Goal: Navigation & Orientation: Find specific page/section

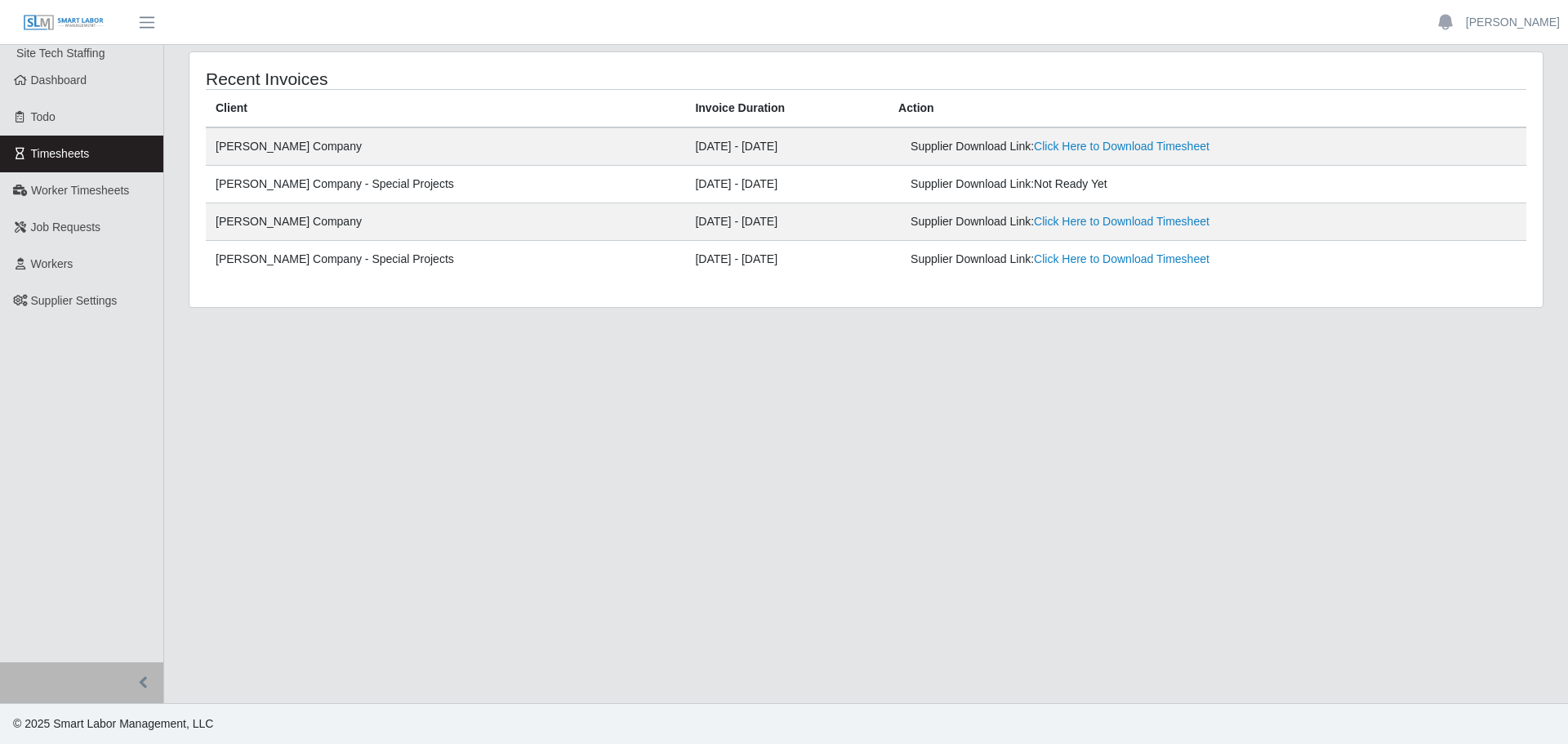
click at [91, 157] on link "Timesheets" at bounding box center [81, 153] width 163 height 37
click at [88, 154] on span "Timesheets" at bounding box center [61, 153] width 59 height 13
click at [1034, 184] on span "Not Ready Yet" at bounding box center [1071, 184] width 74 height 13
click at [83, 233] on span "Job Requests" at bounding box center [66, 227] width 70 height 13
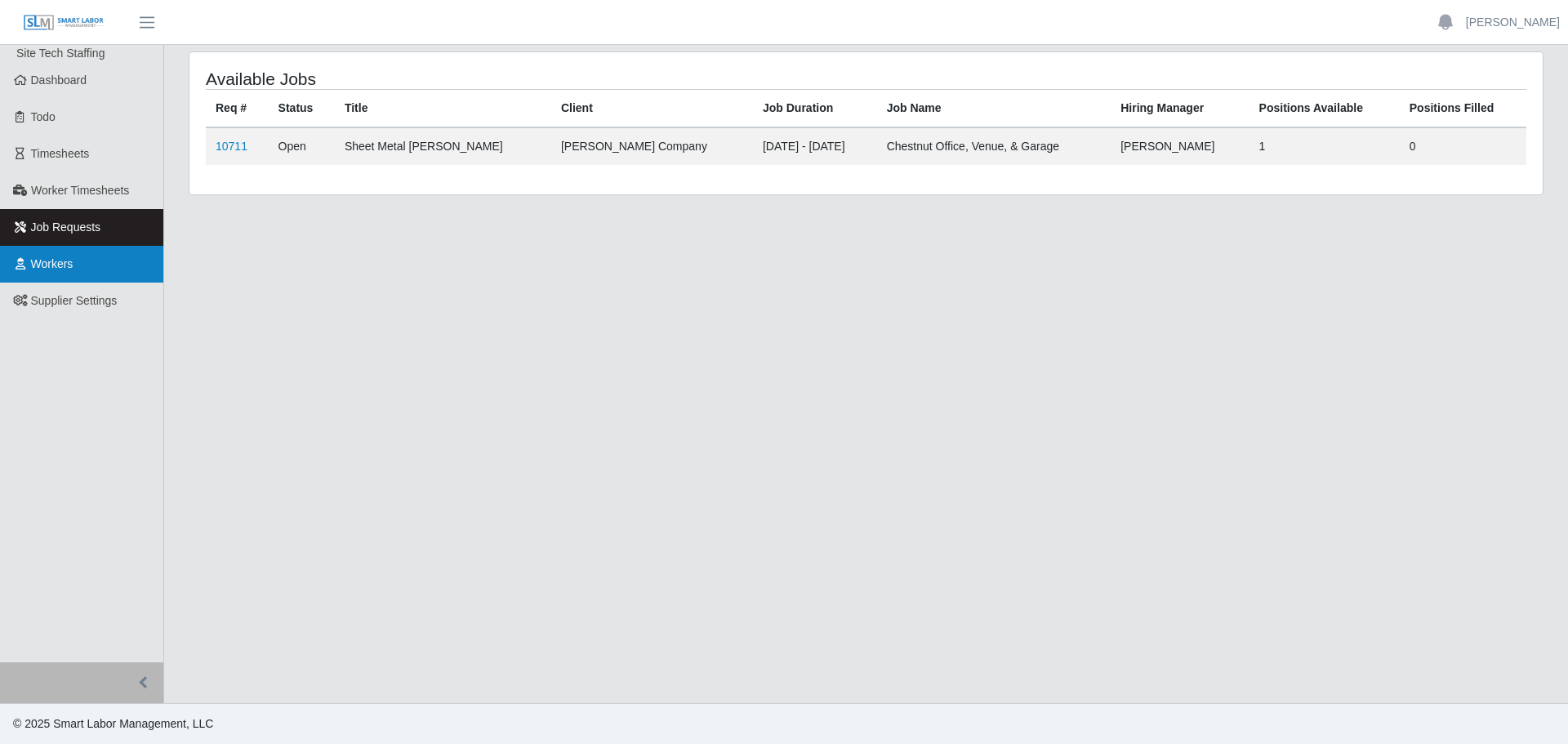
click at [80, 256] on link "Workers" at bounding box center [81, 264] width 163 height 37
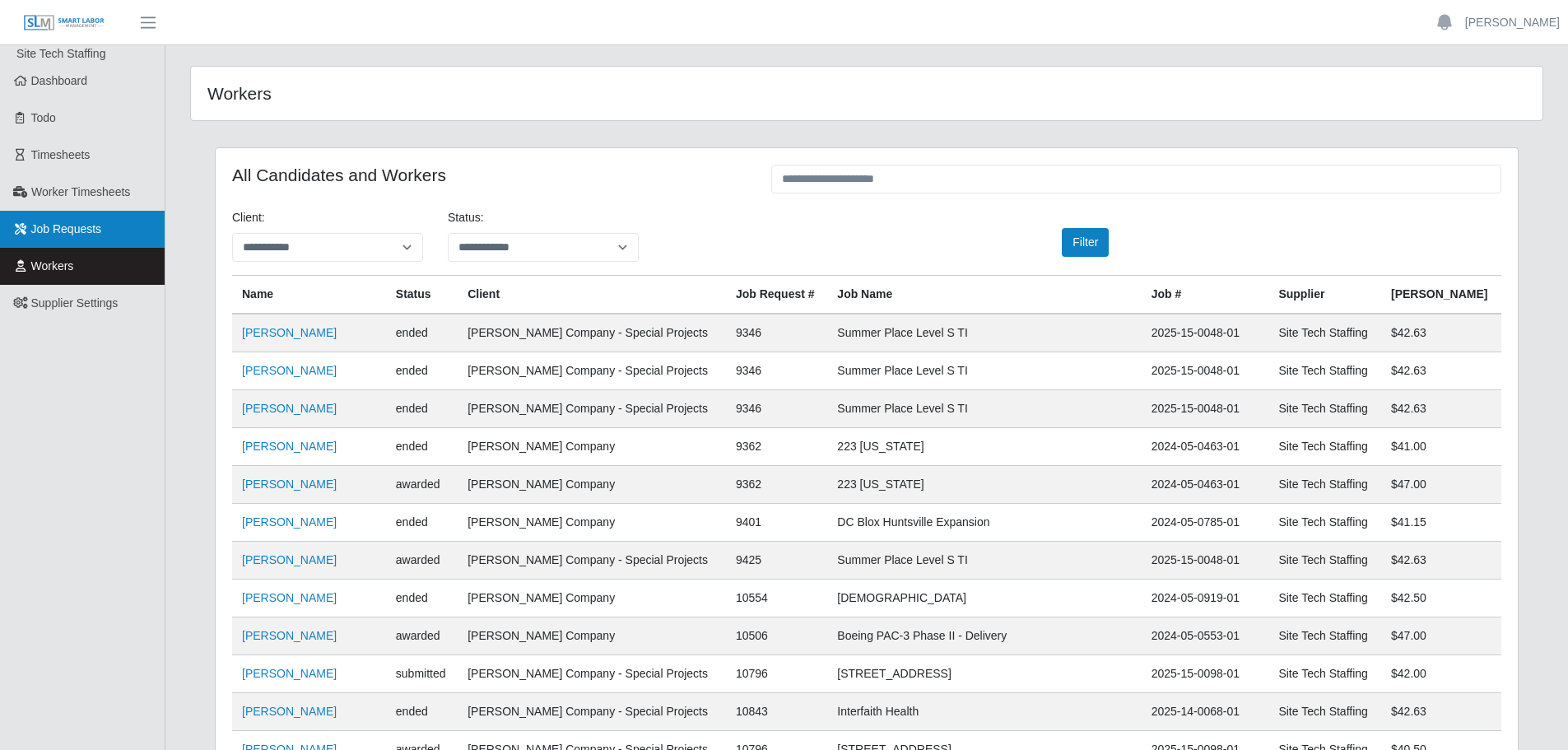
click at [78, 230] on span "Job Requests" at bounding box center [67, 229] width 71 height 13
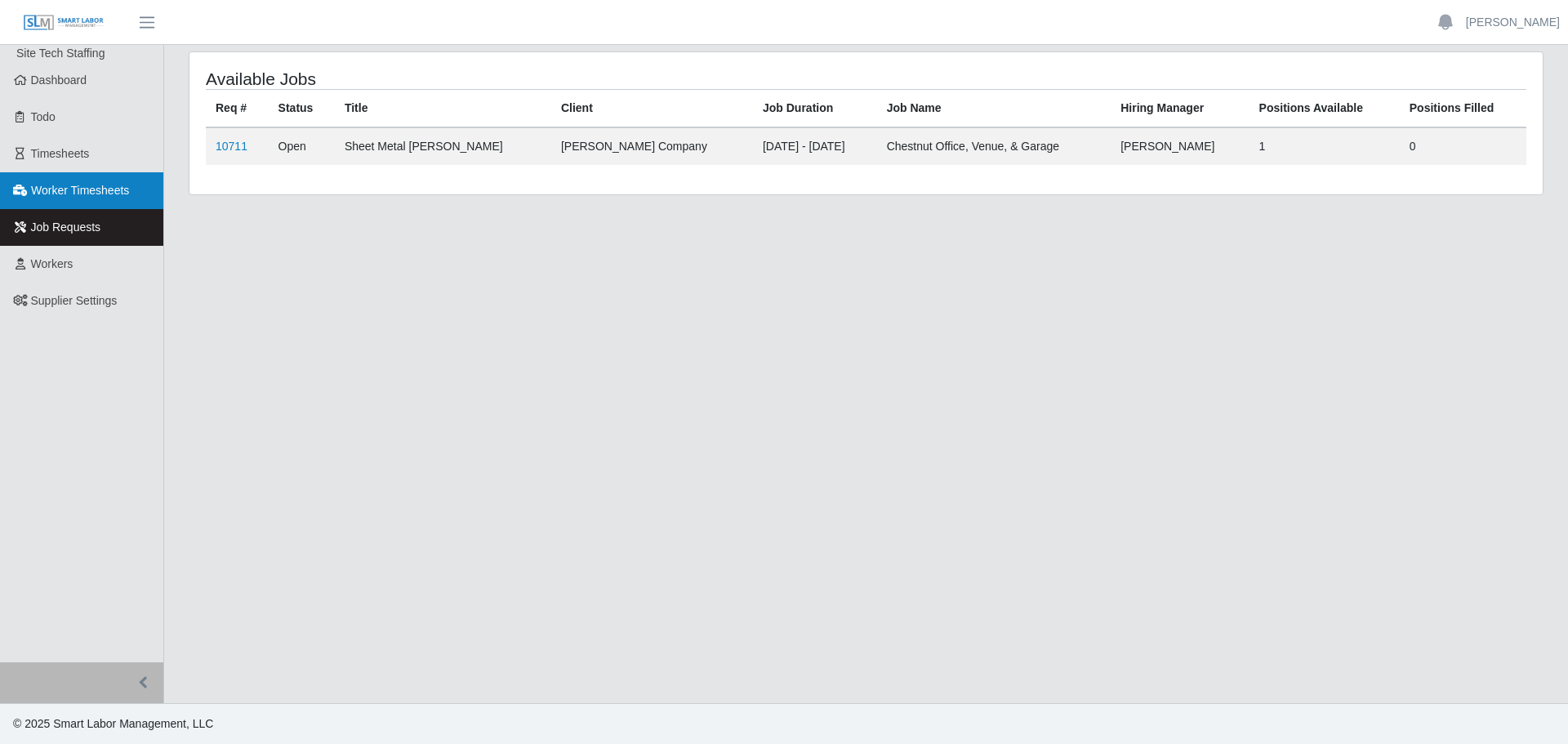
click at [78, 193] on span "Worker Timesheets" at bounding box center [80, 190] width 98 height 13
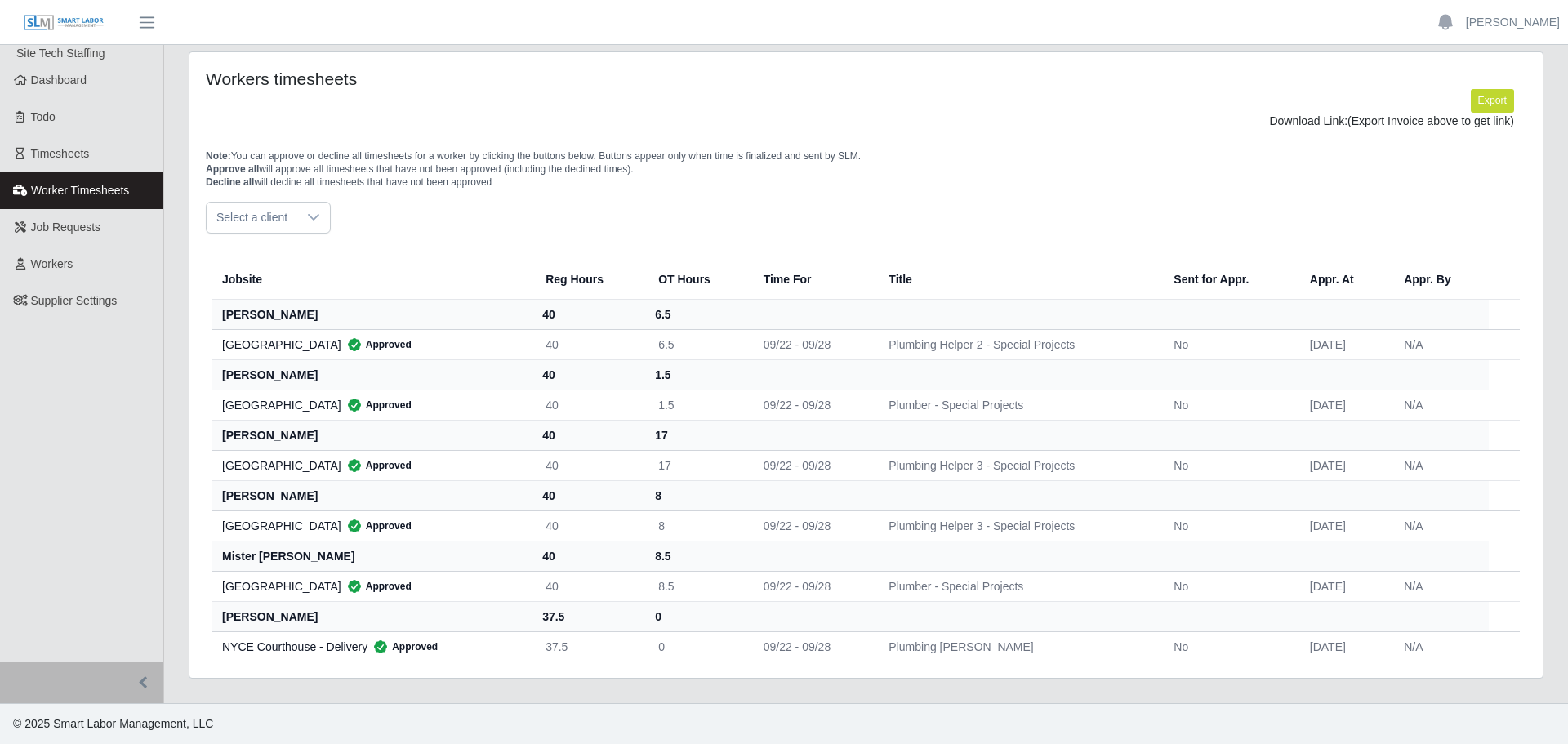
click at [753, 125] on div "Download Link: (Export Invoice above to get link)" at bounding box center [866, 121] width 1296 height 17
click at [818, 144] on div "Note: You can approve or decline all timesheets for a worker by clicking the bu…" at bounding box center [866, 166] width 1345 height 72
click at [954, 157] on p "Note: You can approve or decline all timesheets for a worker by clicking the bu…" at bounding box center [866, 169] width 1321 height 39
click at [1140, 238] on div "Jobsite Reg Hours OT Hours Time For Title Sent for Appr. Appr. At Appr. By chri…" at bounding box center [866, 447] width 1345 height 428
click at [664, 240] on div "Jobsite Reg Hours OT Hours Time For Title Sent for Appr. Appr. At Appr. By chri…" at bounding box center [866, 447] width 1345 height 428
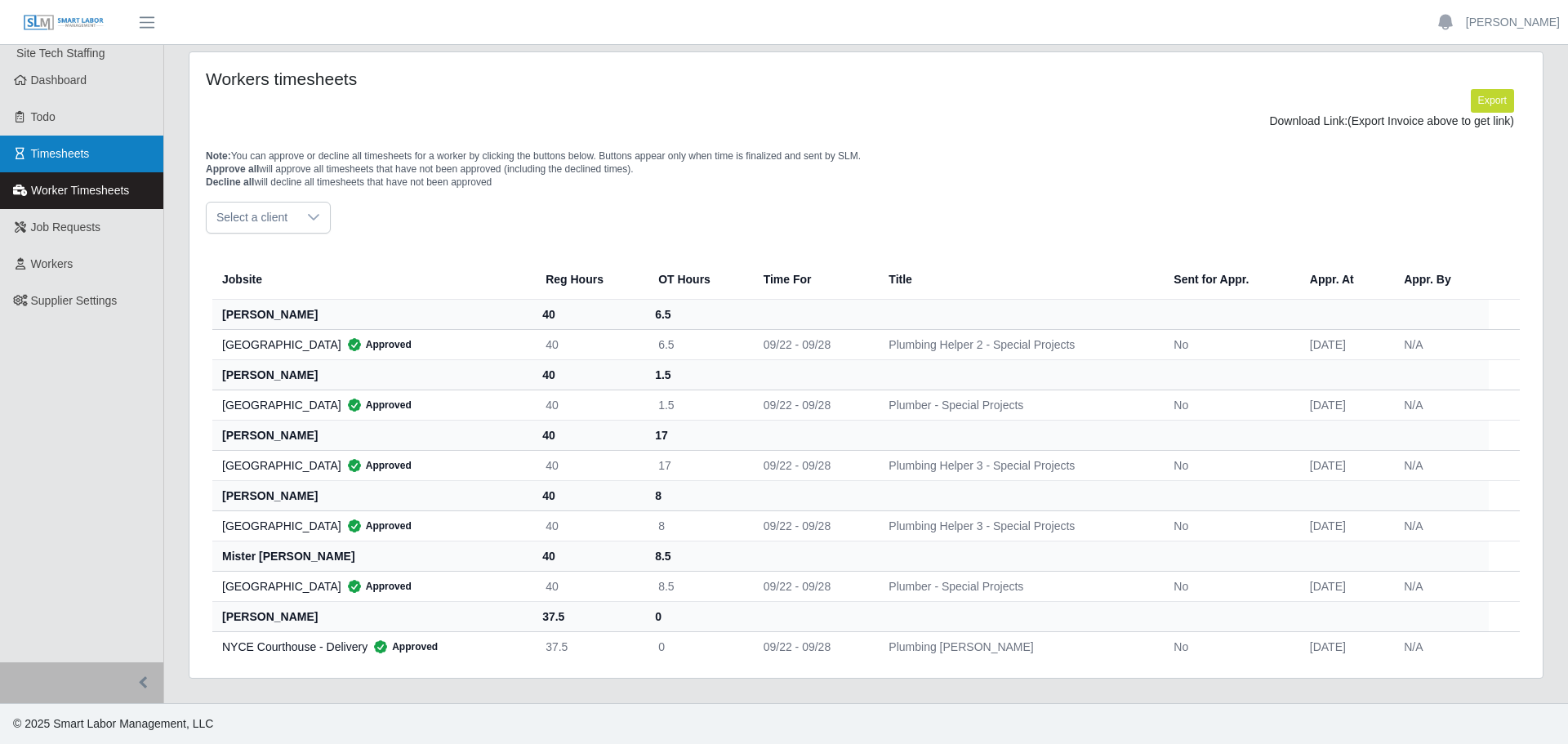
click at [78, 157] on span "Timesheets" at bounding box center [61, 153] width 59 height 13
